Goal: Task Accomplishment & Management: Manage account settings

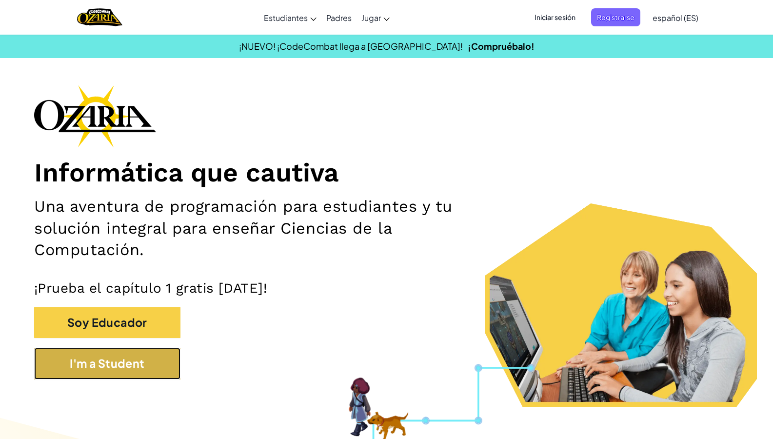
click at [134, 360] on button "I'm a Student" at bounding box center [107, 364] width 146 height 32
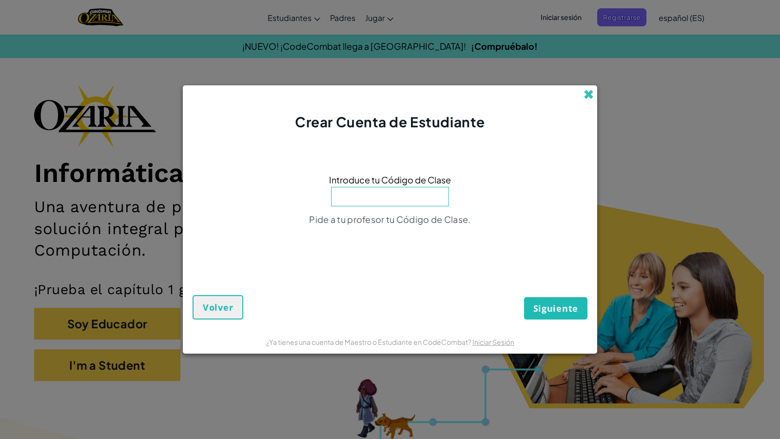
click at [585, 96] on span at bounding box center [588, 94] width 10 height 10
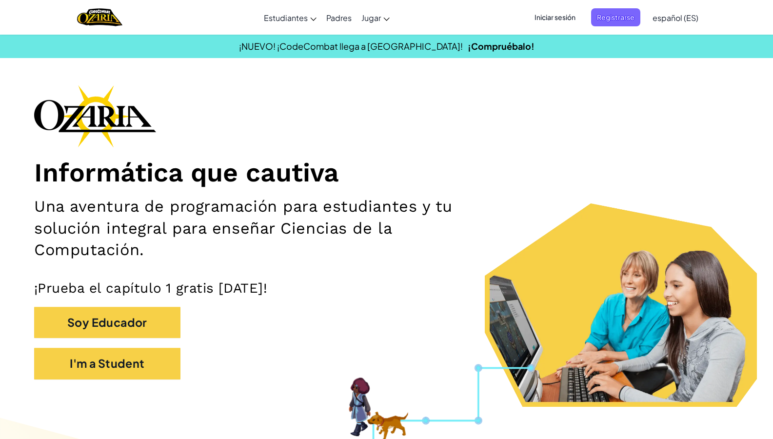
click at [556, 17] on span "Iniciar sesión" at bounding box center [554, 17] width 53 height 18
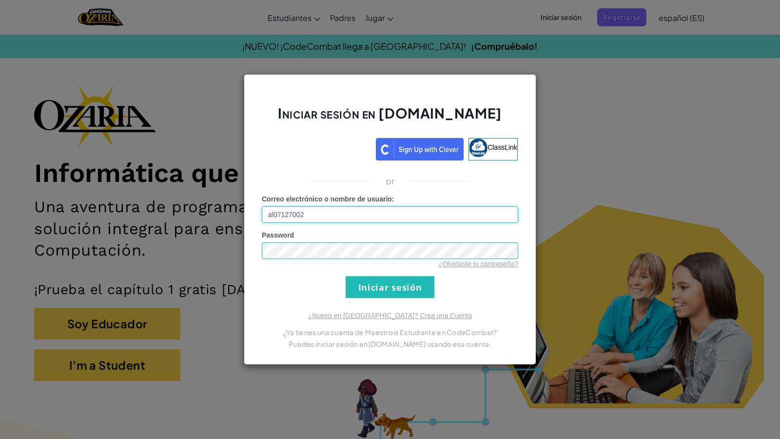
click at [334, 217] on input "al07127002" at bounding box center [390, 214] width 256 height 17
click at [421, 291] on input "Iniciar sesión" at bounding box center [390, 287] width 89 height 22
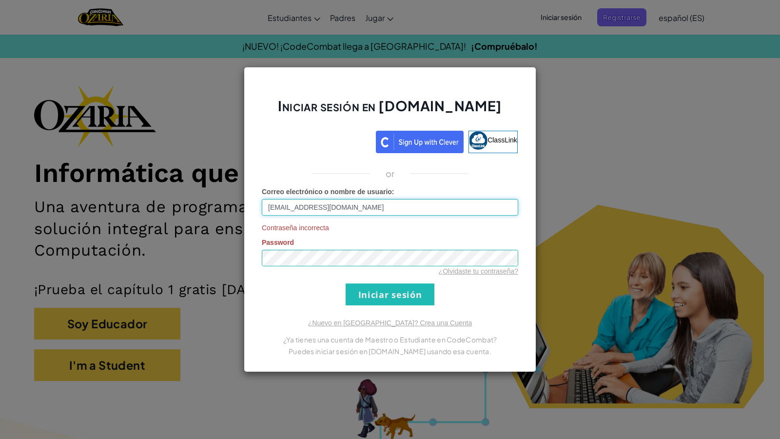
click at [361, 213] on input "[EMAIL_ADDRESS][DOMAIN_NAME]" at bounding box center [390, 207] width 256 height 17
type input "[EMAIL_ADDRESS][DOMAIN_NAME]"
click at [370, 290] on input "Iniciar sesión" at bounding box center [390, 294] width 89 height 22
click at [346, 283] on input "Iniciar sesión" at bounding box center [390, 294] width 89 height 22
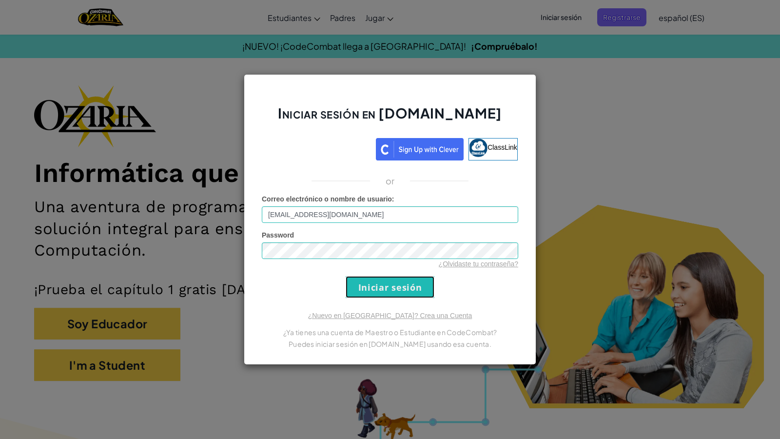
click at [374, 290] on input "Iniciar sesión" at bounding box center [390, 287] width 89 height 22
